Goal: Complete application form

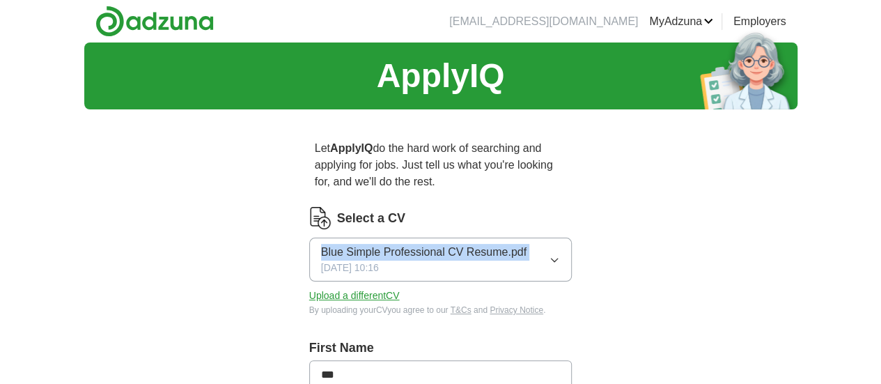
drag, startPoint x: 0, startPoint y: 0, endPoint x: 217, endPoint y: 235, distance: 319.3
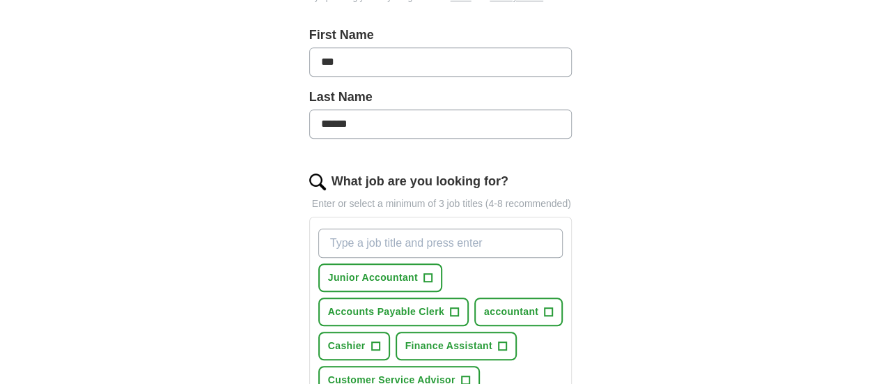
scroll to position [325, 0]
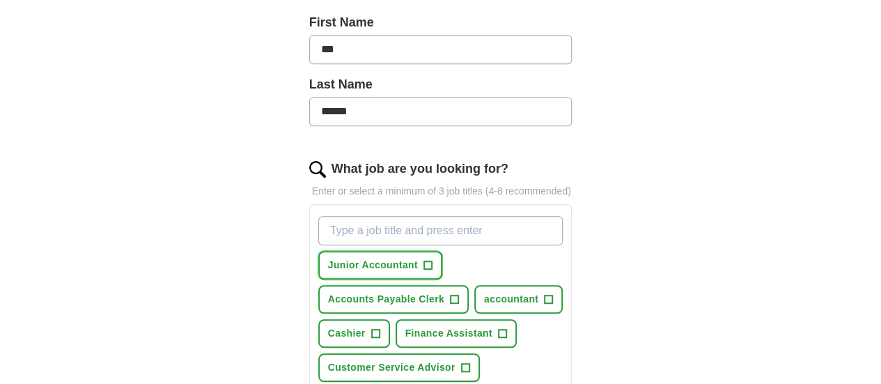
click at [368, 258] on span "Junior Accountant" at bounding box center [373, 265] width 90 height 15
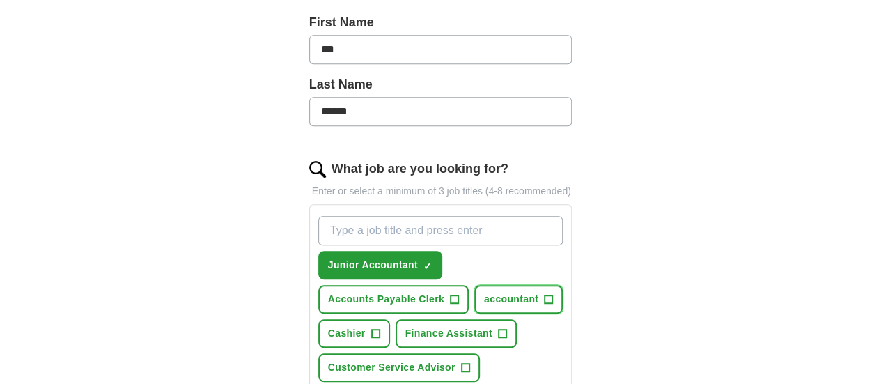
click at [544, 294] on span "+" at bounding box center [548, 299] width 8 height 11
click at [492, 326] on span "Finance Assistant" at bounding box center [448, 333] width 87 height 15
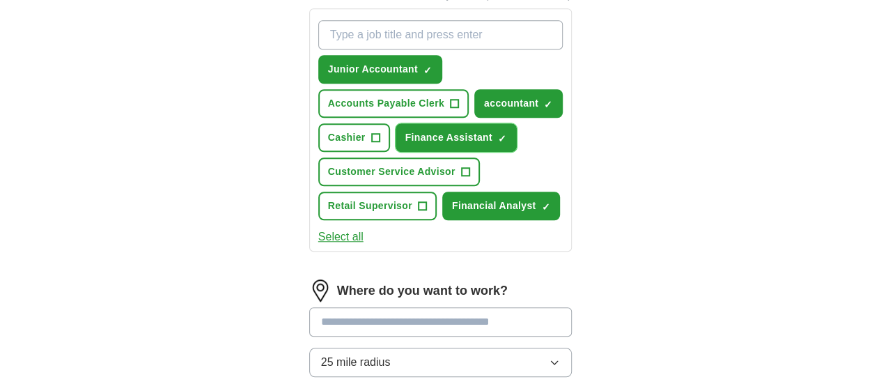
scroll to position [523, 0]
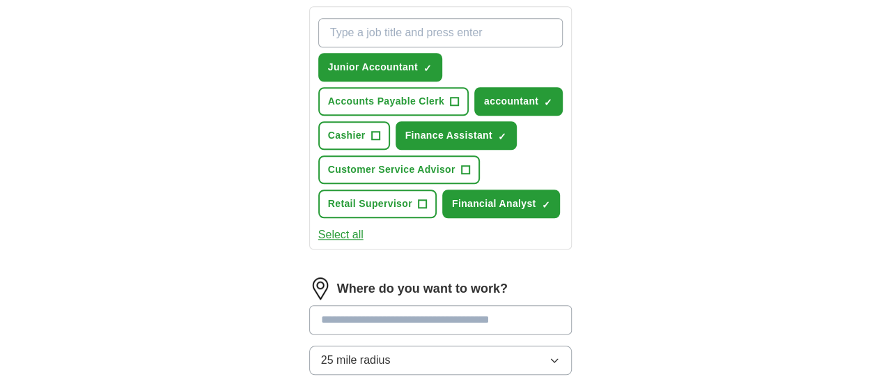
click at [459, 305] on input "text" at bounding box center [440, 319] width 263 height 29
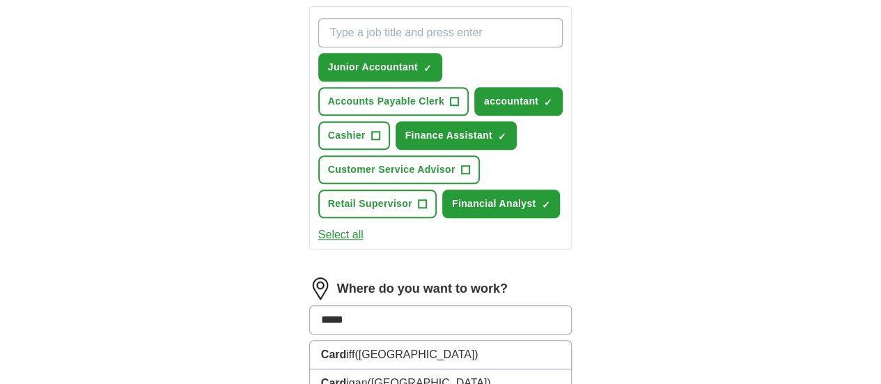
type input "******"
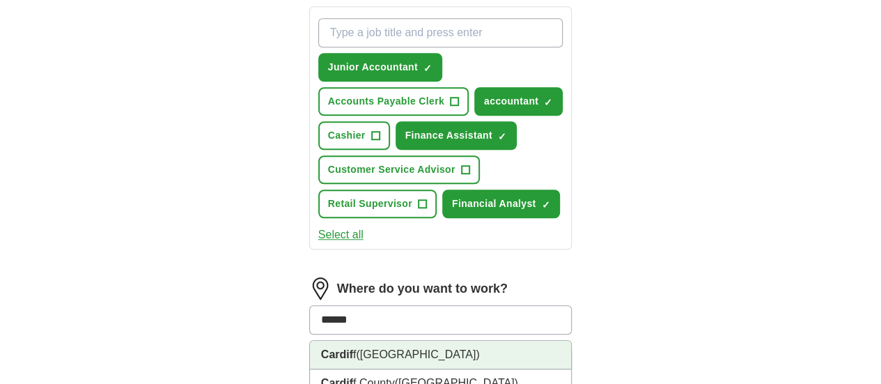
click at [408, 340] on li "Cardif f ([GEOGRAPHIC_DATA])" at bounding box center [441, 354] width 262 height 29
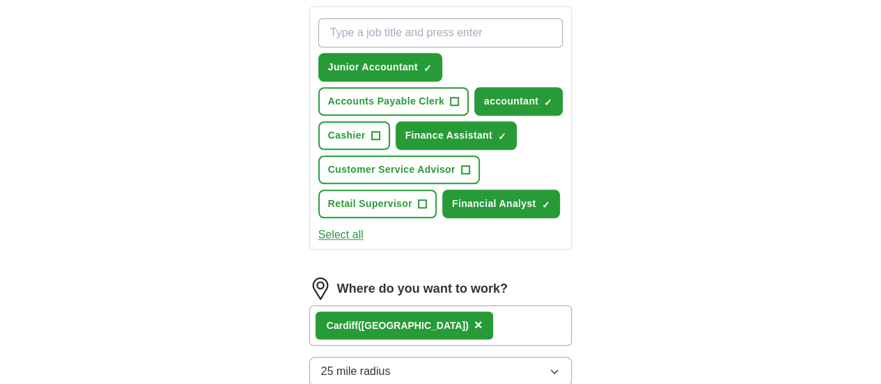
click at [397, 356] on button "25 mile radius" at bounding box center [440, 370] width 263 height 29
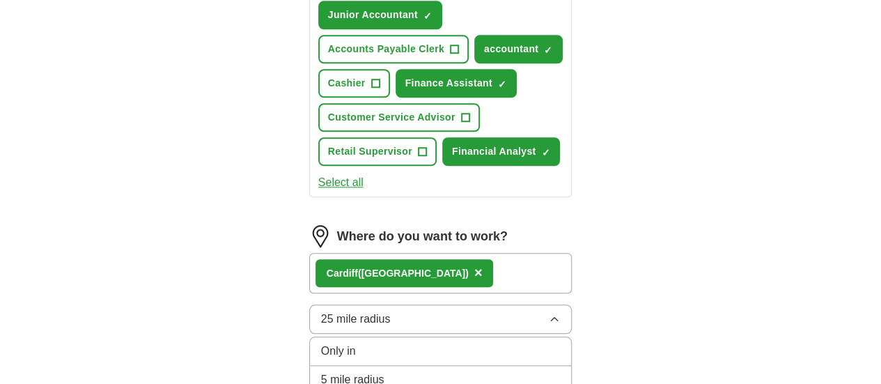
scroll to position [574, 0]
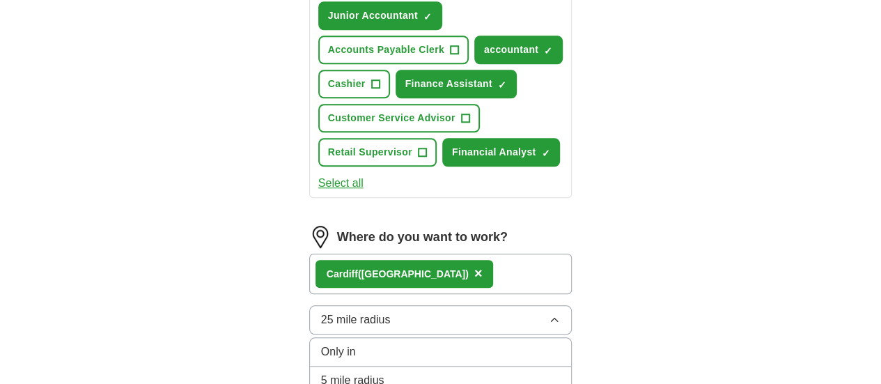
click at [372, 343] on div "Only in" at bounding box center [441, 351] width 240 height 17
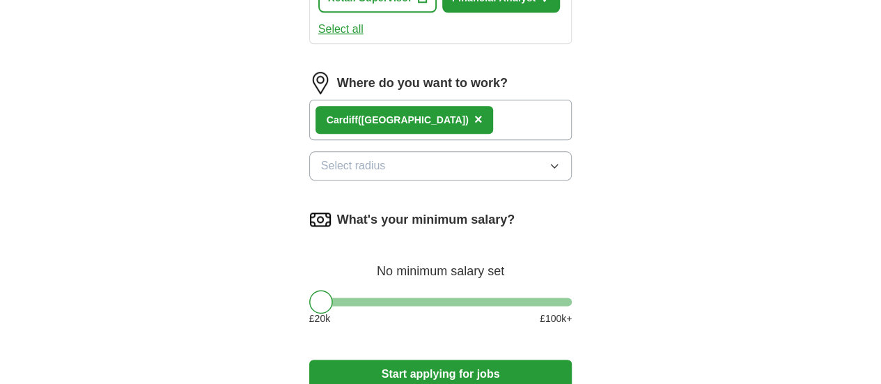
scroll to position [729, 0]
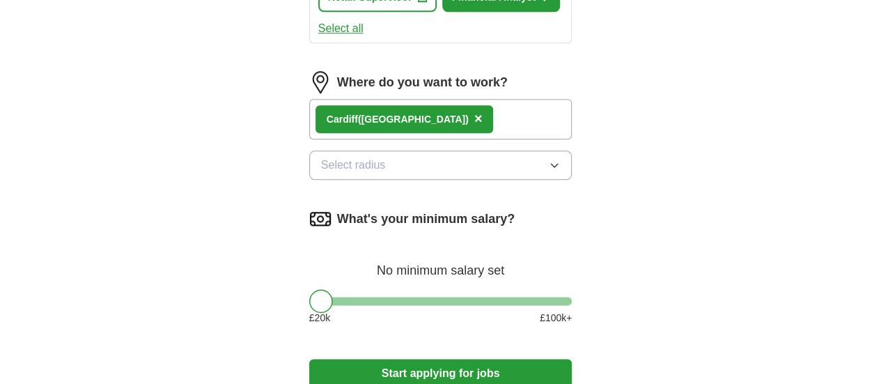
click at [382, 359] on button "Start applying for jobs" at bounding box center [440, 373] width 263 height 29
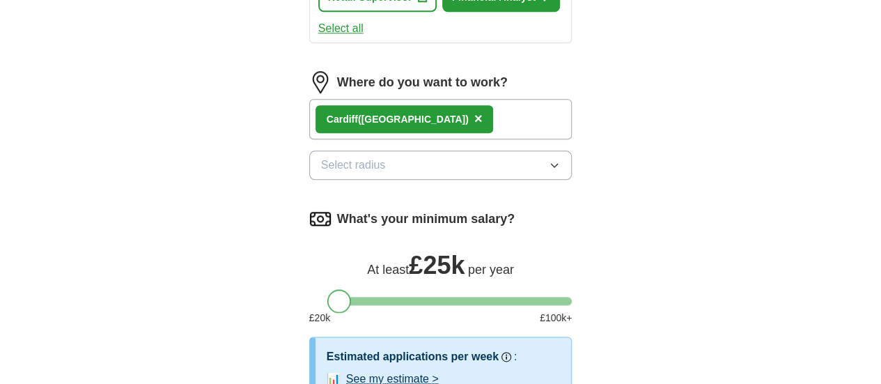
drag, startPoint x: 290, startPoint y: 251, endPoint x: 308, endPoint y: 250, distance: 18.2
click at [327, 289] on div at bounding box center [339, 301] width 24 height 24
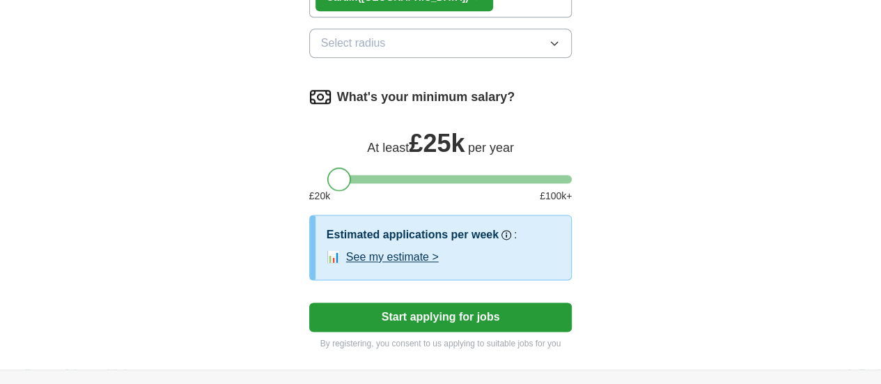
scroll to position [884, 0]
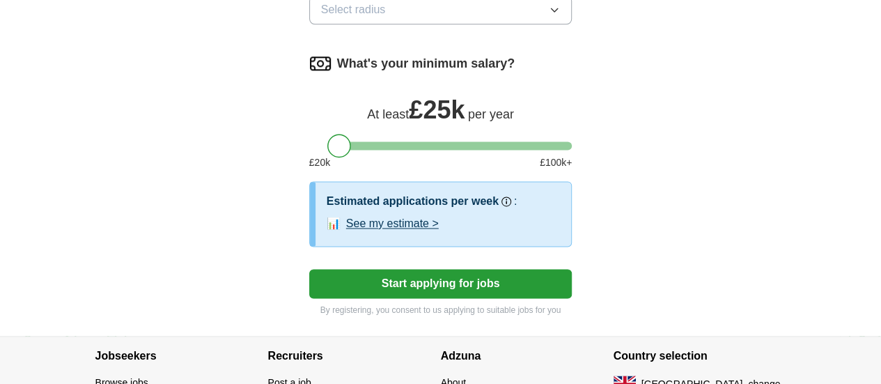
click at [352, 269] on button "Start applying for jobs" at bounding box center [440, 283] width 263 height 29
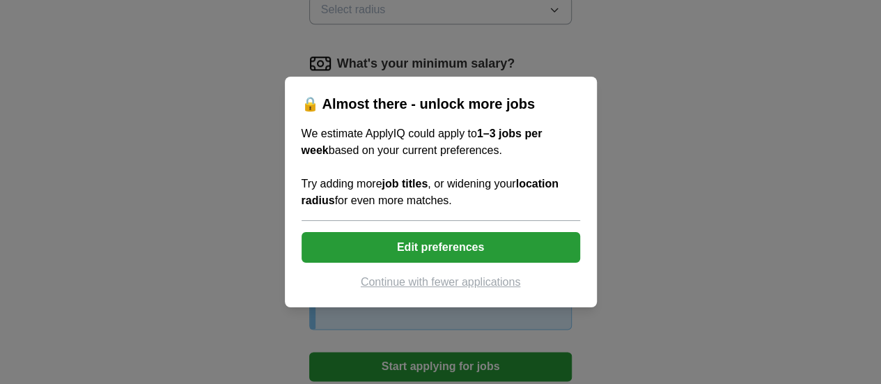
click at [370, 249] on button "Edit preferences" at bounding box center [440, 247] width 278 height 31
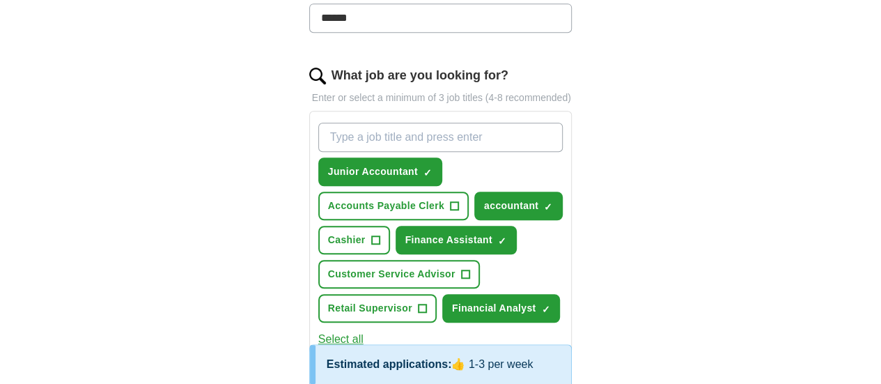
scroll to position [418, 0]
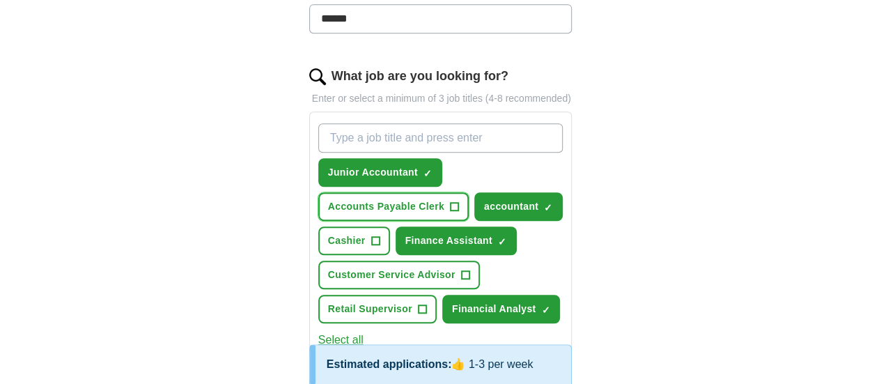
click at [444, 199] on span "Accounts Payable Clerk" at bounding box center [386, 206] width 116 height 15
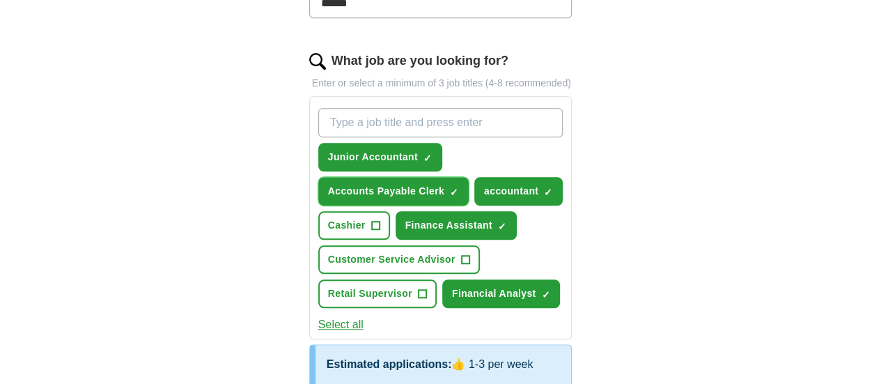
scroll to position [434, 0]
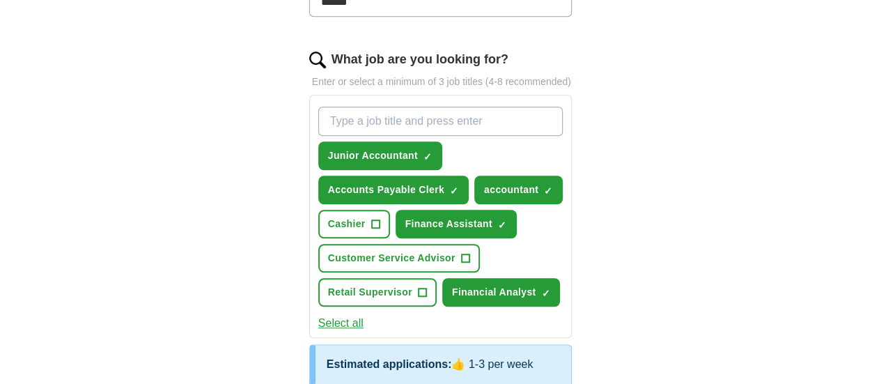
click at [502, 107] on input "What job are you looking for?" at bounding box center [440, 121] width 245 height 29
type input "financial"
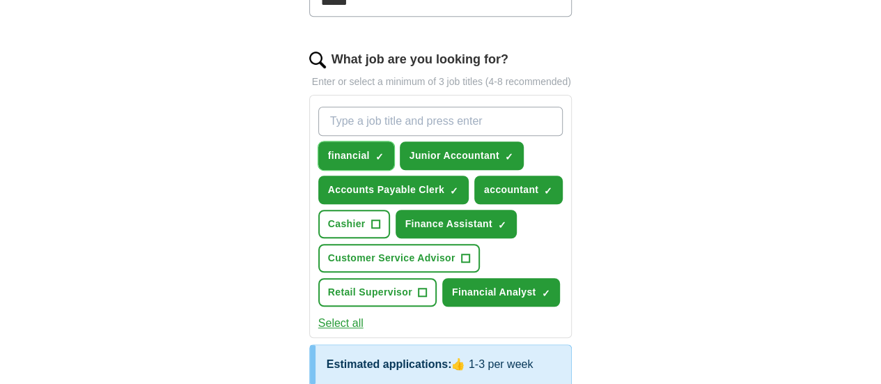
click at [0, 0] on span "×" at bounding box center [0, 0] width 0 height 0
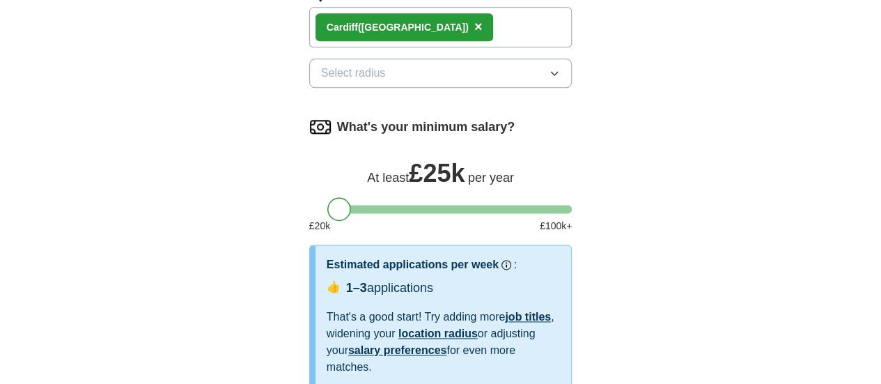
scroll to position [1036, 0]
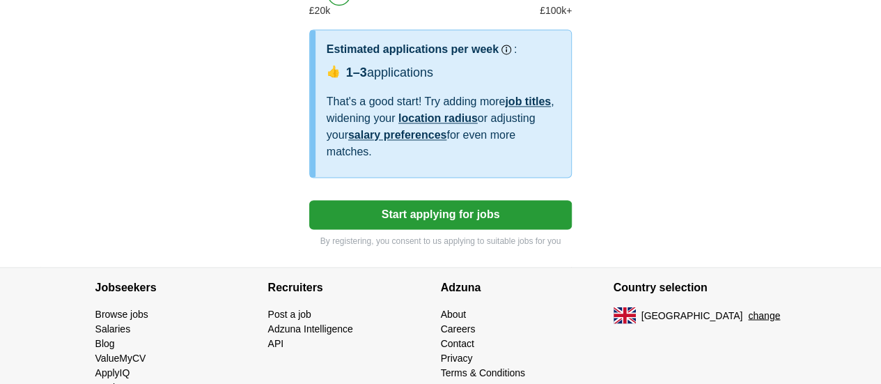
click at [481, 200] on button "Start applying for jobs" at bounding box center [440, 214] width 263 height 29
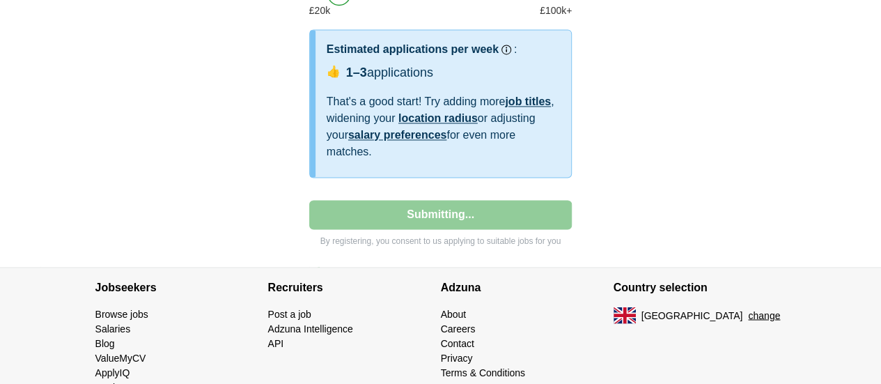
select select "**"
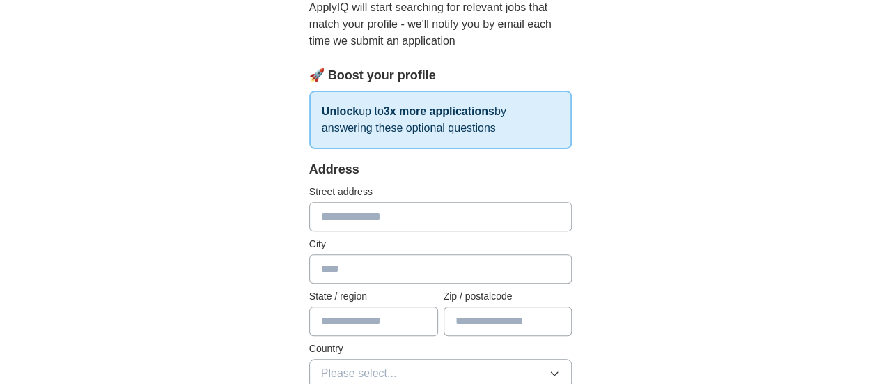
scroll to position [161, 0]
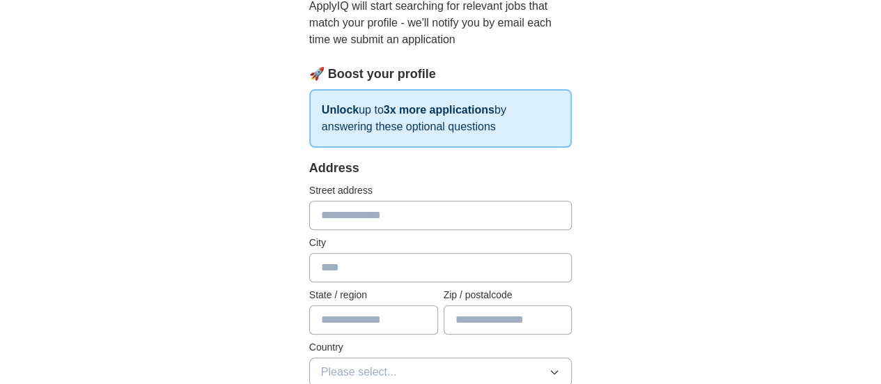
click at [368, 225] on input "text" at bounding box center [440, 215] width 263 height 29
type input "*"
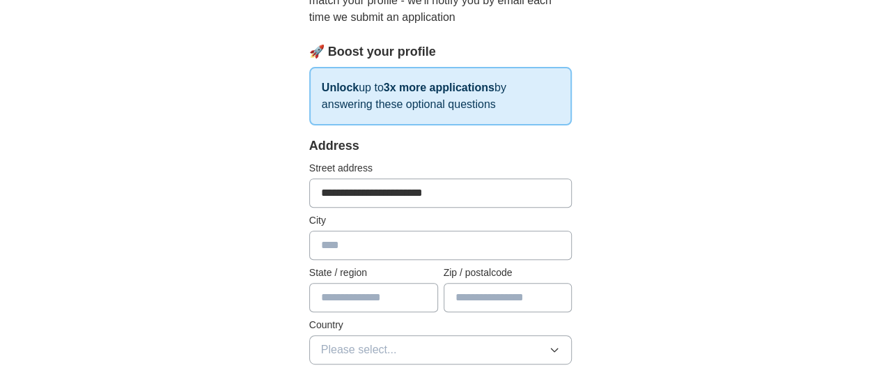
scroll to position [198, 0]
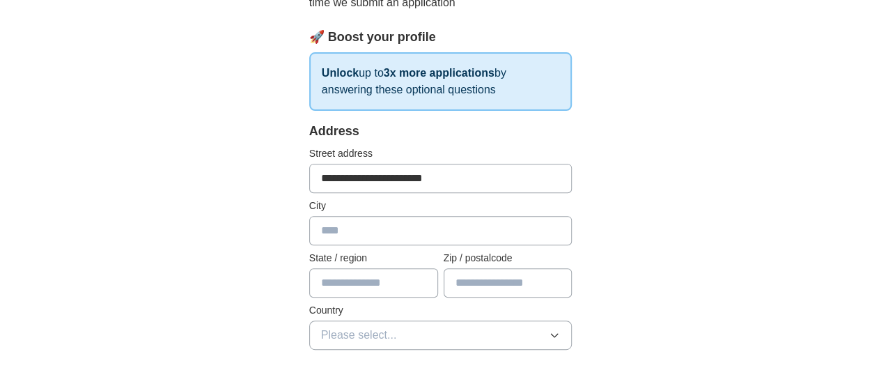
type input "**********"
click at [340, 217] on input "text" at bounding box center [440, 230] width 263 height 29
type input "*******"
click at [514, 279] on input "text" at bounding box center [508, 282] width 129 height 29
type input "********"
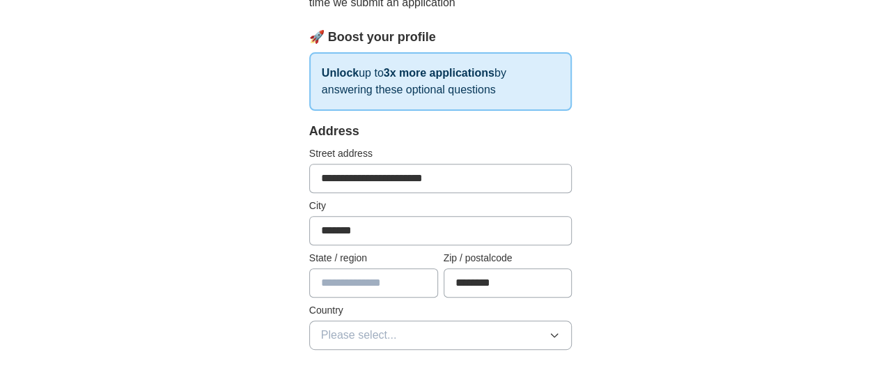
click at [415, 187] on input "**********" at bounding box center [440, 178] width 263 height 29
type input "**********"
click at [350, 282] on input "text" at bounding box center [373, 282] width 129 height 29
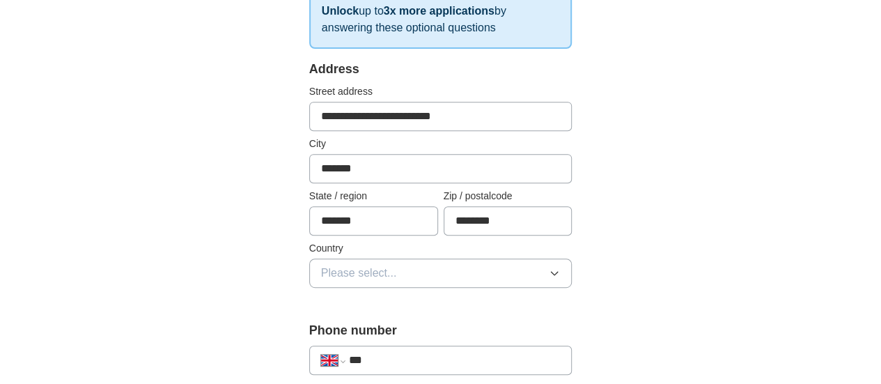
scroll to position [260, 0]
type input "*******"
click at [352, 280] on button "Please select..." at bounding box center [440, 272] width 263 height 29
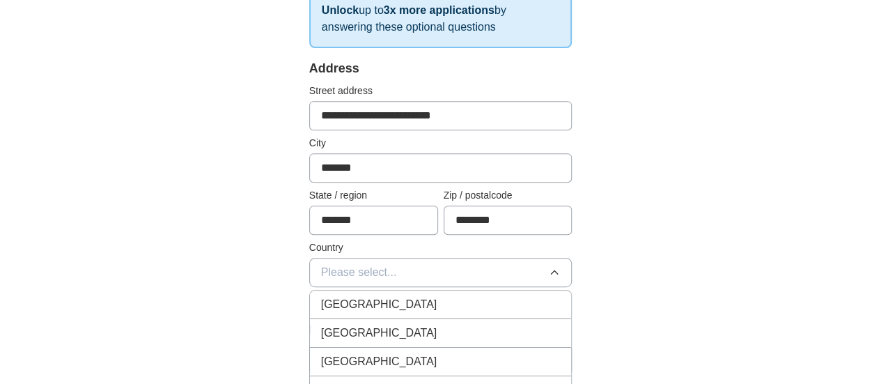
click at [345, 303] on span "[GEOGRAPHIC_DATA]" at bounding box center [379, 304] width 116 height 17
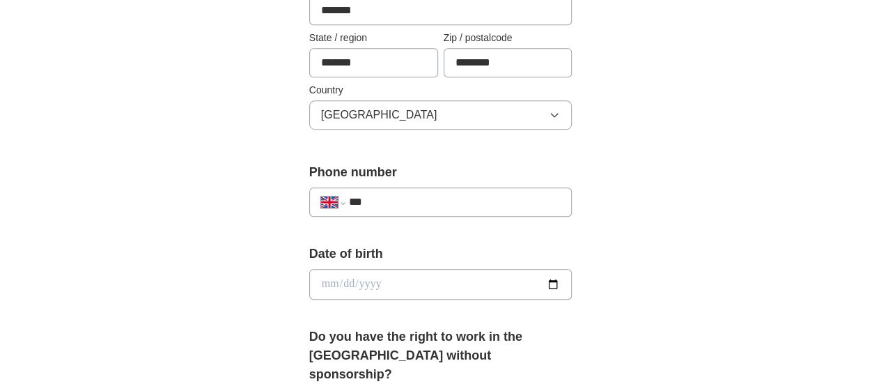
scroll to position [422, 0]
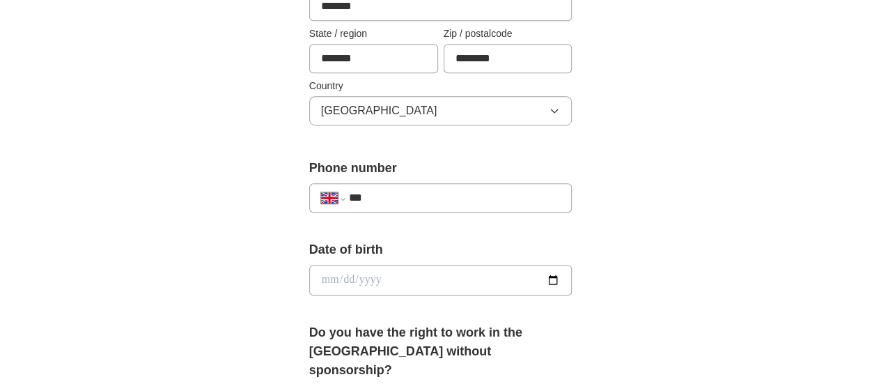
click at [384, 189] on input "***" at bounding box center [455, 197] width 212 height 17
type input "**********"
click at [380, 281] on input "date" at bounding box center [440, 280] width 263 height 31
type input "**********"
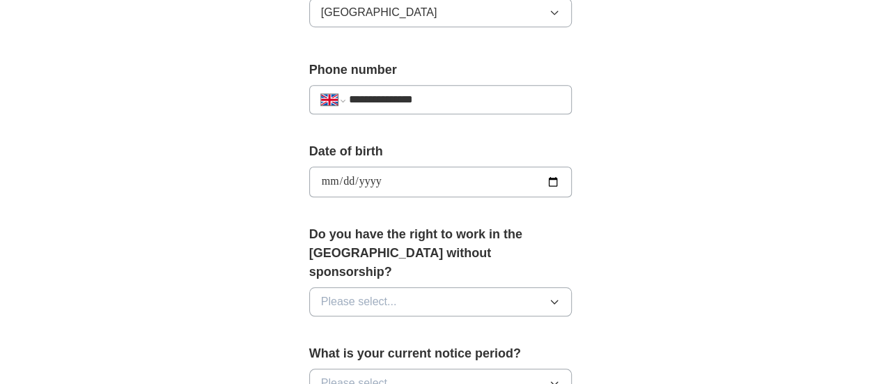
scroll to position [521, 0]
click at [380, 286] on button "Please select..." at bounding box center [440, 300] width 263 height 29
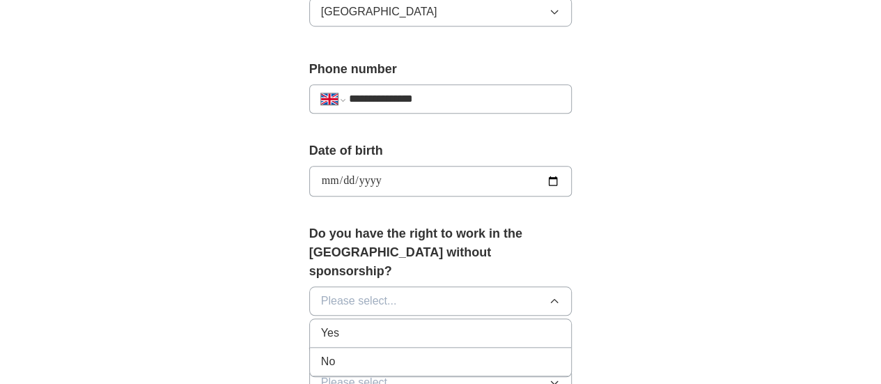
click at [364, 319] on li "Yes" at bounding box center [441, 333] width 262 height 29
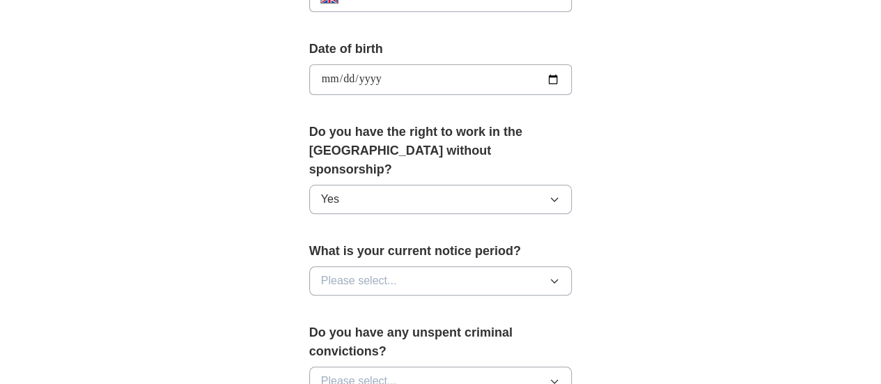
scroll to position [623, 0]
click at [372, 265] on button "Please select..." at bounding box center [440, 279] width 263 height 29
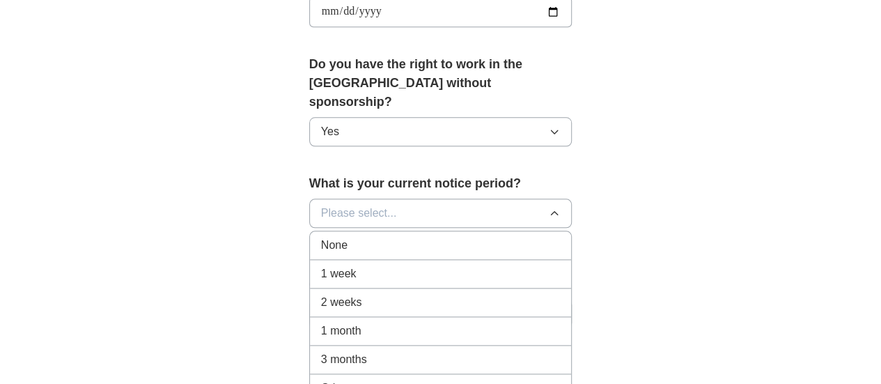
scroll to position [707, 0]
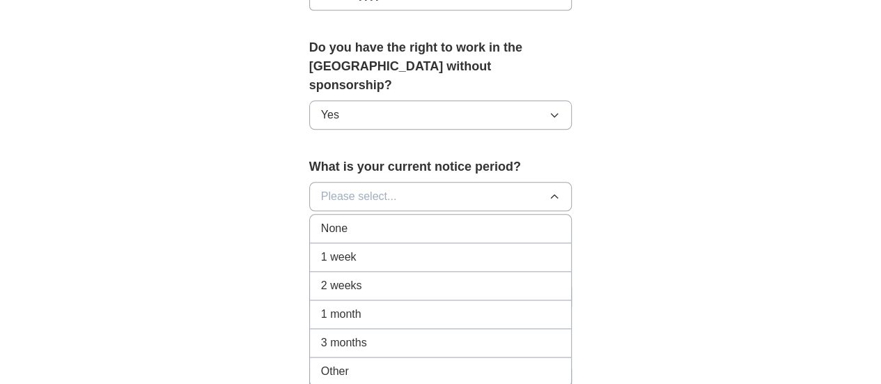
click at [351, 300] on li "1 month" at bounding box center [441, 314] width 262 height 29
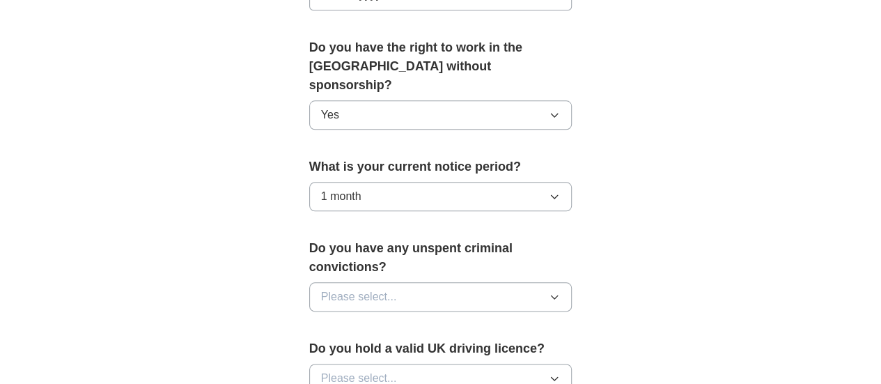
click at [331, 288] on span "Please select..." at bounding box center [359, 296] width 76 height 17
click at [336, 349] on div "No" at bounding box center [441, 357] width 240 height 17
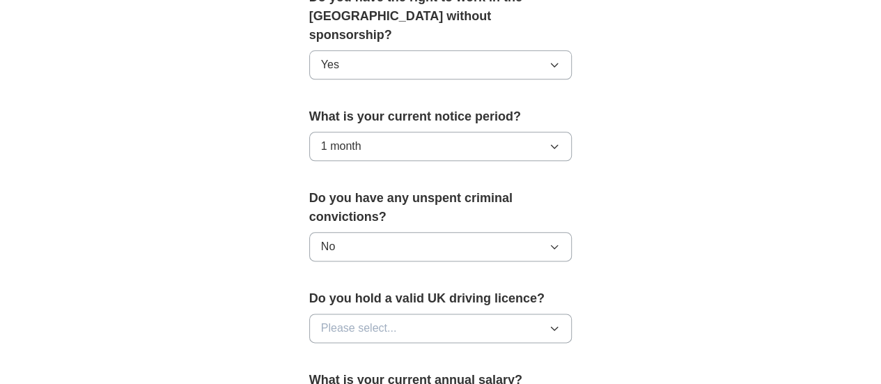
scroll to position [758, 0]
click at [321, 319] on span "Please select..." at bounding box center [359, 327] width 76 height 17
click at [320, 374] on li "No" at bounding box center [441, 388] width 262 height 29
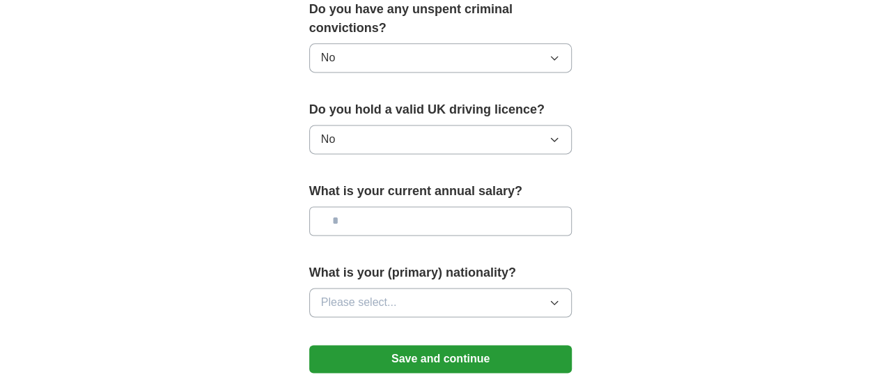
scroll to position [946, 0]
click at [338, 293] on span "Please select..." at bounding box center [359, 301] width 76 height 17
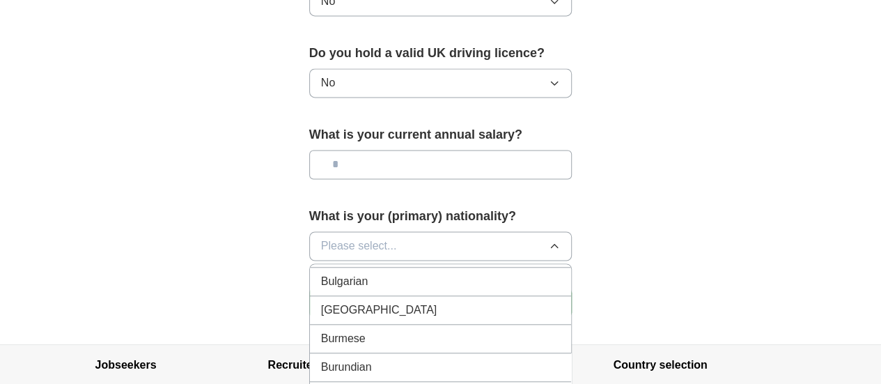
scroll to position [0, 0]
click at [321, 298] on span "British" at bounding box center [336, 306] width 31 height 17
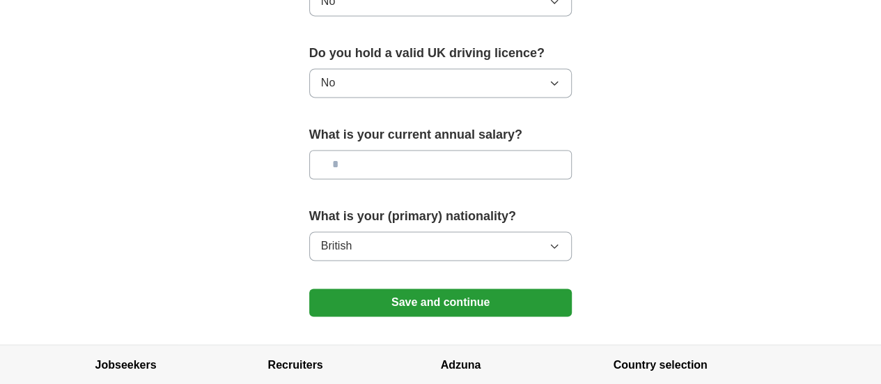
click at [309, 288] on button "Save and continue" at bounding box center [440, 302] width 263 height 28
